Goal: Information Seeking & Learning: Check status

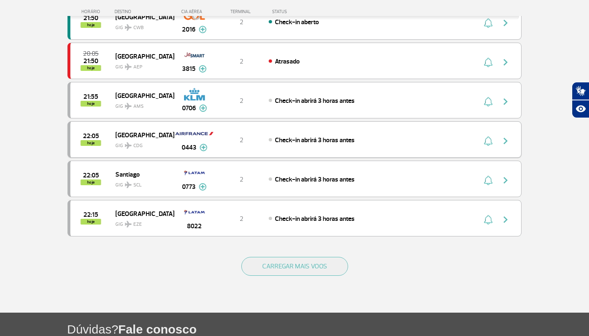
scroll to position [691, 0]
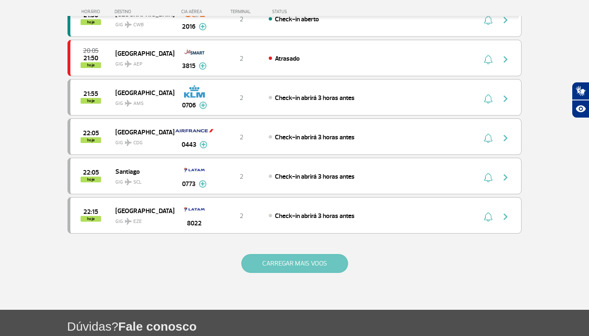
click at [296, 266] on button "CARREGAR MAIS VOOS" at bounding box center [294, 263] width 107 height 19
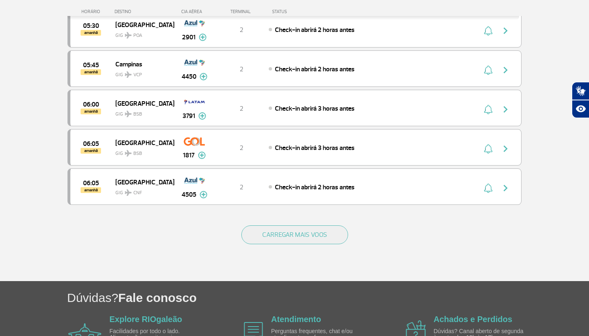
scroll to position [1505, 0]
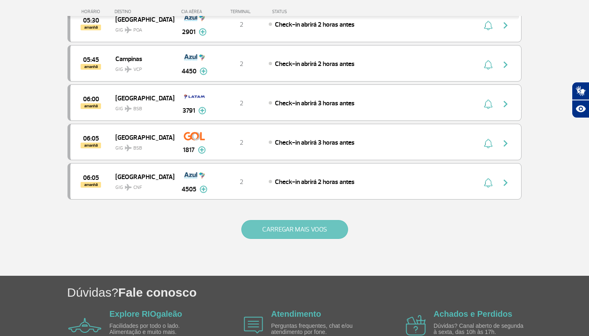
click at [310, 235] on button "CARREGAR MAIS VOOS" at bounding box center [294, 229] width 107 height 19
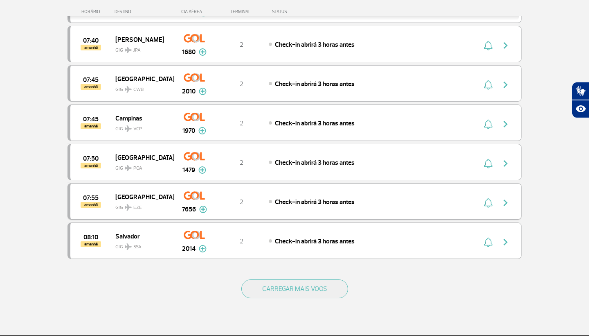
scroll to position [2234, 0]
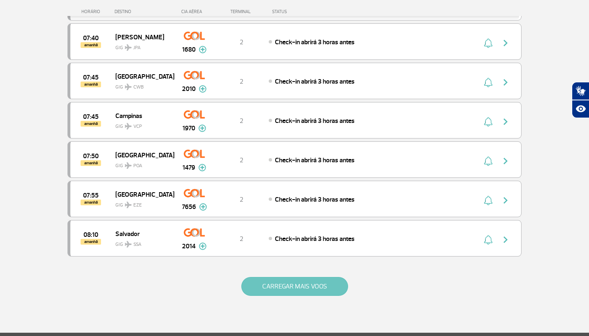
click at [315, 287] on button "CARREGAR MAIS VOOS" at bounding box center [294, 286] width 107 height 19
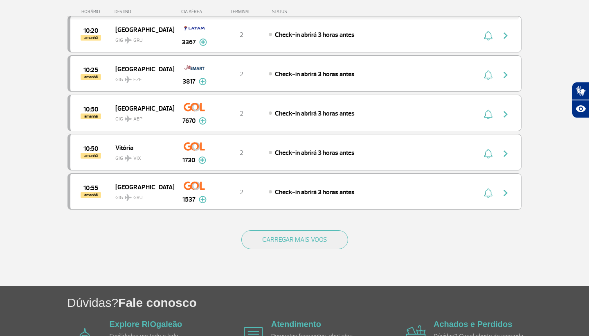
scroll to position [3071, 0]
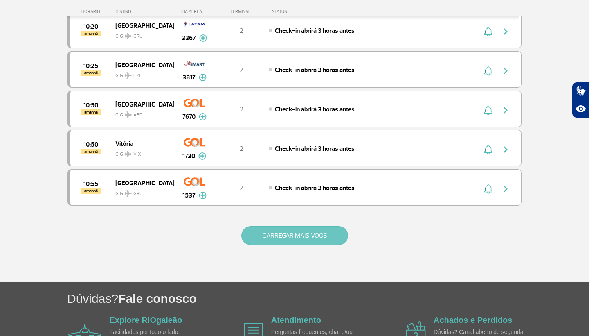
click at [307, 238] on button "CARREGAR MAIS VOOS" at bounding box center [294, 235] width 107 height 19
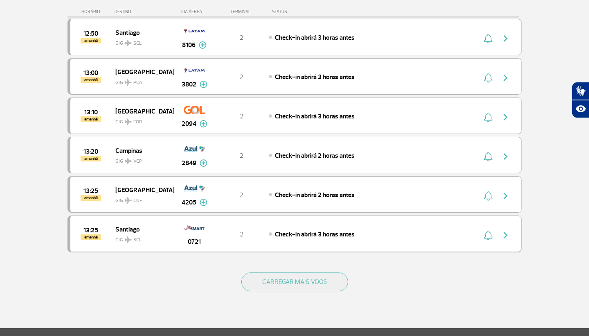
scroll to position [3818, 0]
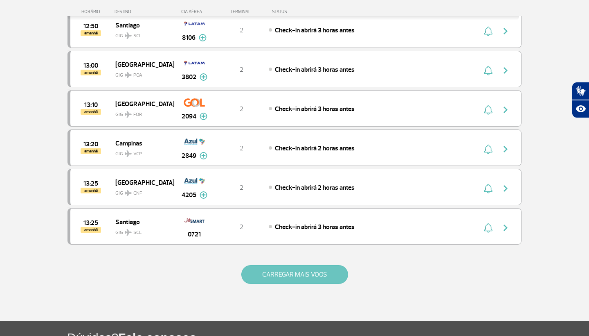
click at [299, 275] on button "CARREGAR MAIS VOOS" at bounding box center [294, 274] width 107 height 19
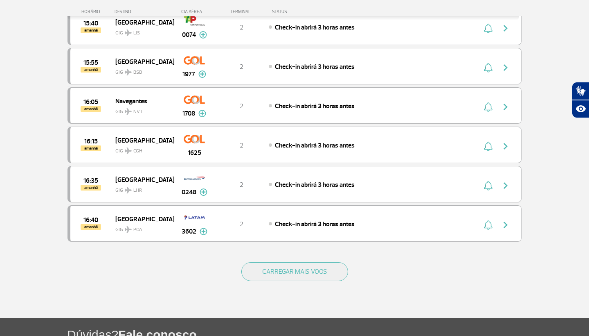
scroll to position [4602, 0]
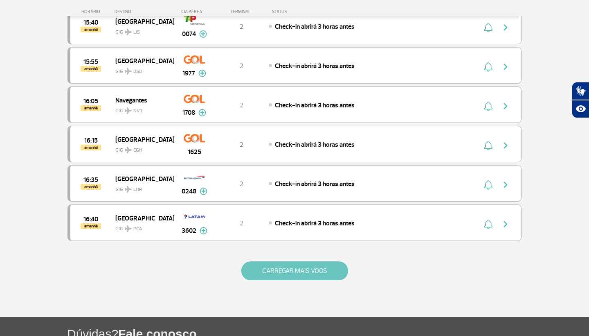
click at [298, 269] on button "CARREGAR MAIS VOOS" at bounding box center [294, 270] width 107 height 19
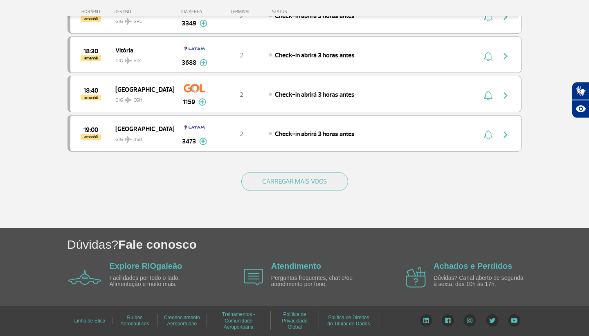
scroll to position [5477, 0]
click at [274, 188] on button "CARREGAR MAIS VOOS" at bounding box center [294, 181] width 107 height 19
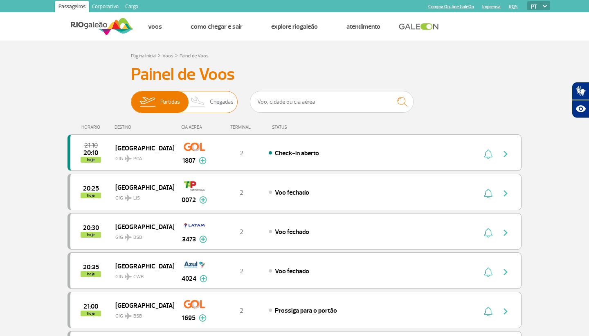
scroll to position [0, 0]
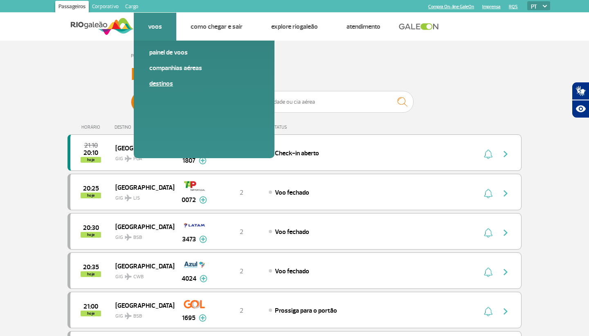
click at [162, 83] on link "Destinos" at bounding box center [204, 83] width 110 height 9
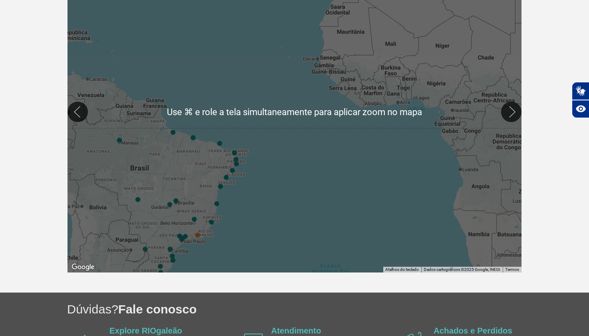
scroll to position [210, 0]
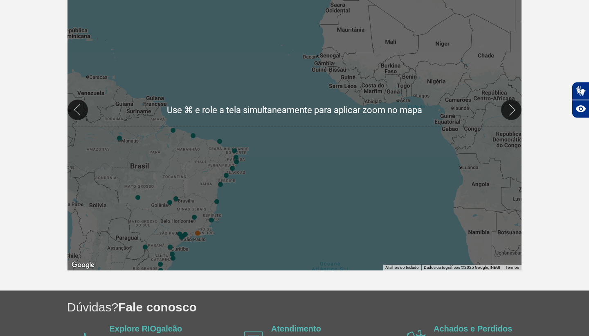
click at [170, 162] on div at bounding box center [295, 109] width 454 height 321
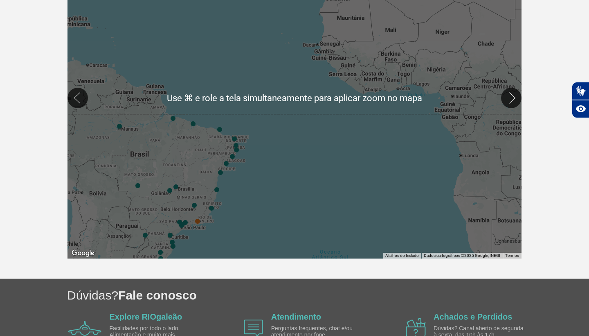
scroll to position [211, 0]
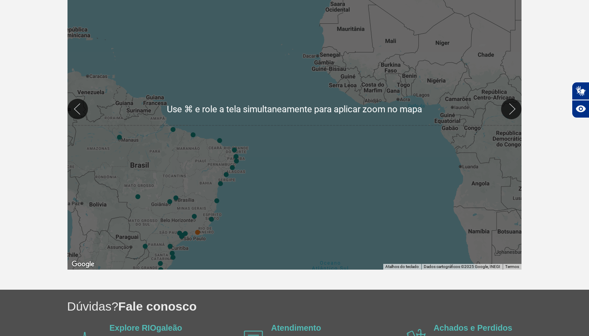
click at [181, 156] on div at bounding box center [295, 108] width 454 height 321
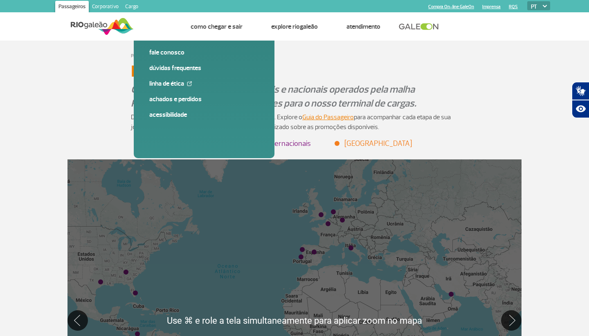
scroll to position [0, 0]
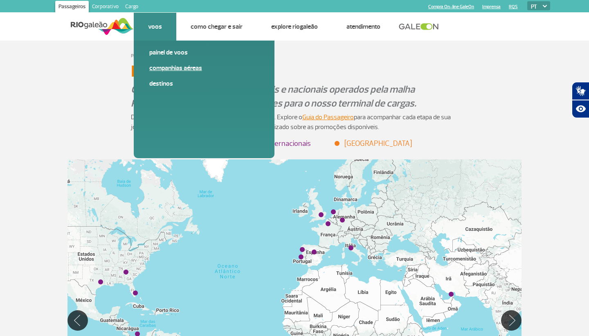
click at [164, 65] on link "Companhias Aéreas" at bounding box center [204, 67] width 110 height 9
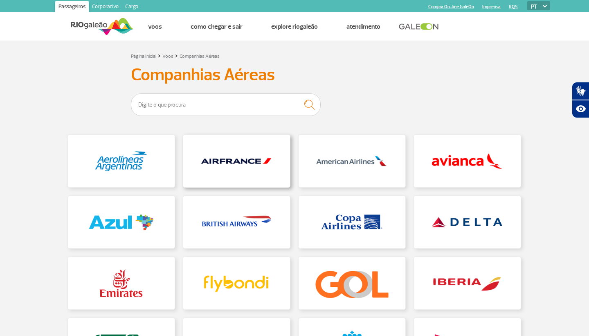
click at [244, 171] on link at bounding box center [236, 161] width 107 height 52
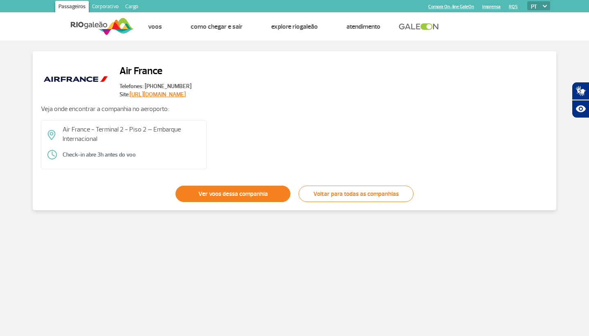
click at [244, 193] on link "Ver voos dessa companhia" at bounding box center [233, 193] width 115 height 16
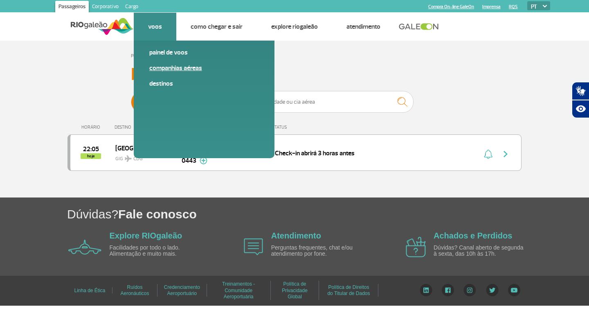
click at [164, 68] on link "Companhias Aéreas" at bounding box center [204, 67] width 110 height 9
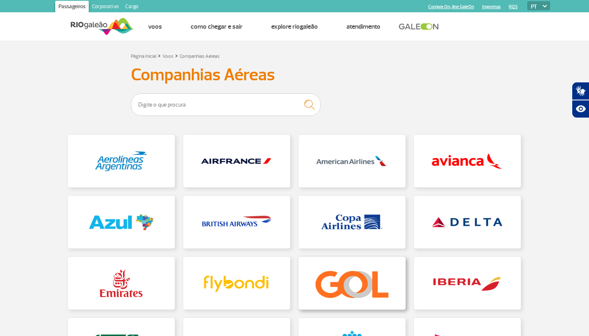
click at [353, 276] on link at bounding box center [352, 283] width 107 height 52
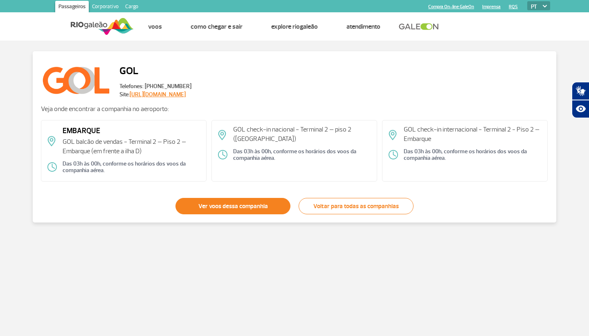
click at [261, 203] on link "Ver voos dessa companhia" at bounding box center [233, 206] width 115 height 16
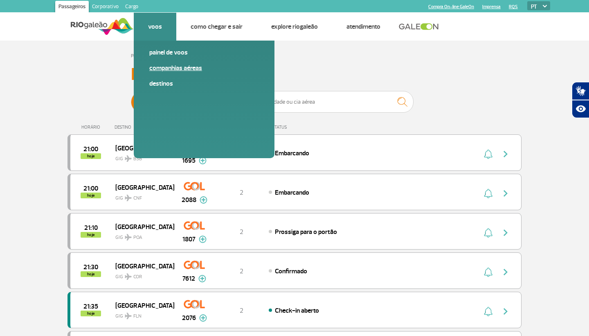
click at [163, 70] on link "Companhias Aéreas" at bounding box center [204, 67] width 110 height 9
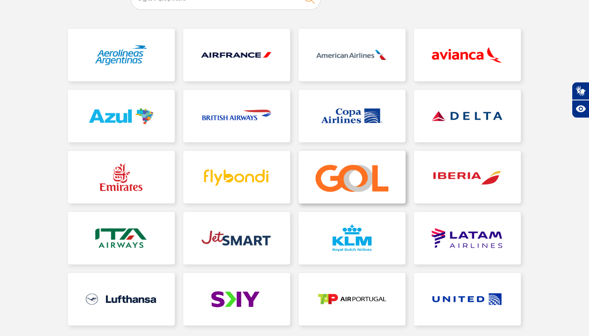
scroll to position [106, 0]
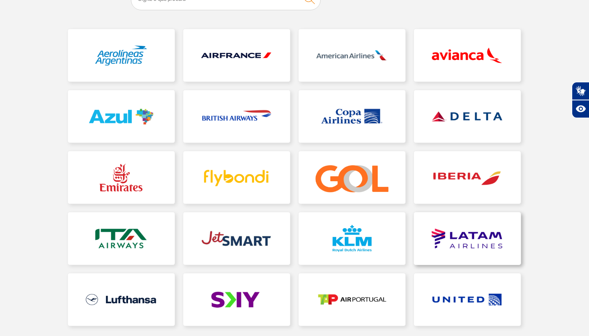
click at [447, 237] on link at bounding box center [467, 238] width 107 height 52
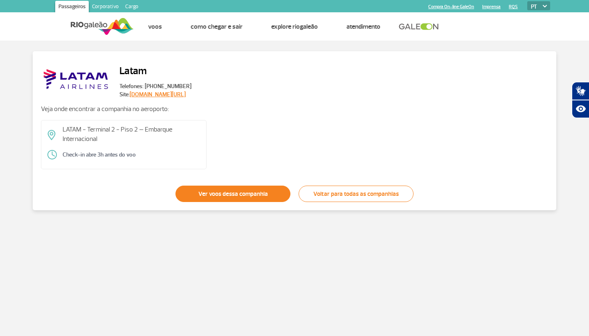
click at [274, 198] on link "Ver voos dessa companhia" at bounding box center [233, 193] width 115 height 16
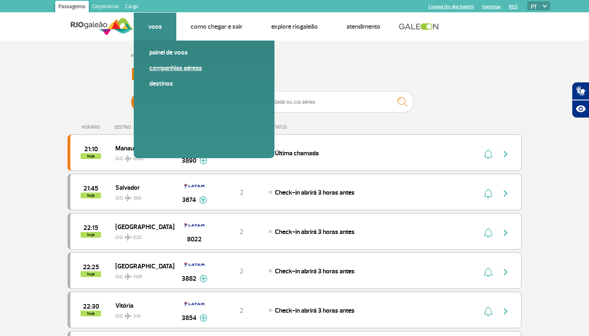
click at [167, 70] on link "Companhias Aéreas" at bounding box center [204, 67] width 110 height 9
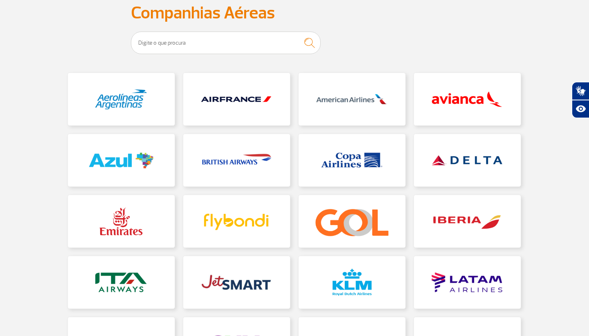
scroll to position [60, 0]
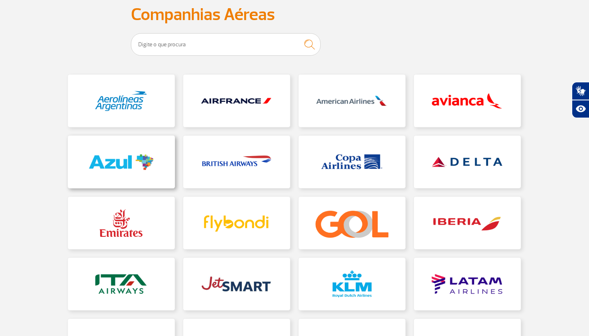
click at [120, 156] on link at bounding box center [121, 161] width 107 height 52
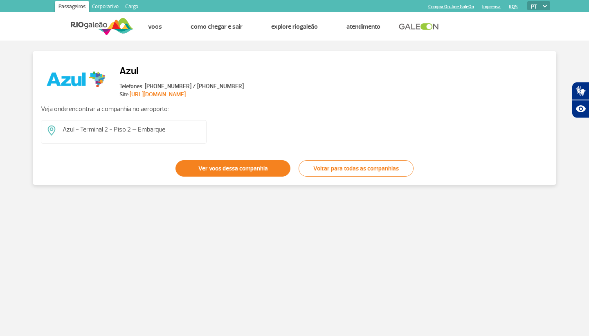
click at [232, 165] on link "Ver voos dessa companhia" at bounding box center [233, 168] width 115 height 16
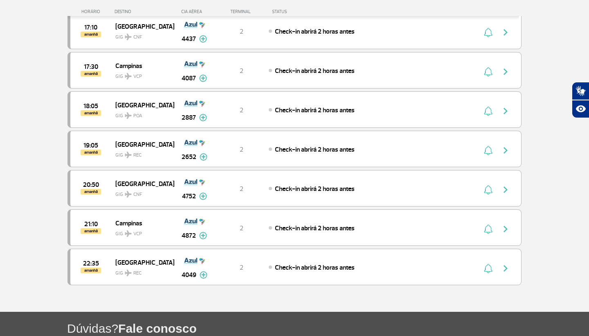
scroll to position [601, 0]
